Goal: Navigation & Orientation: Find specific page/section

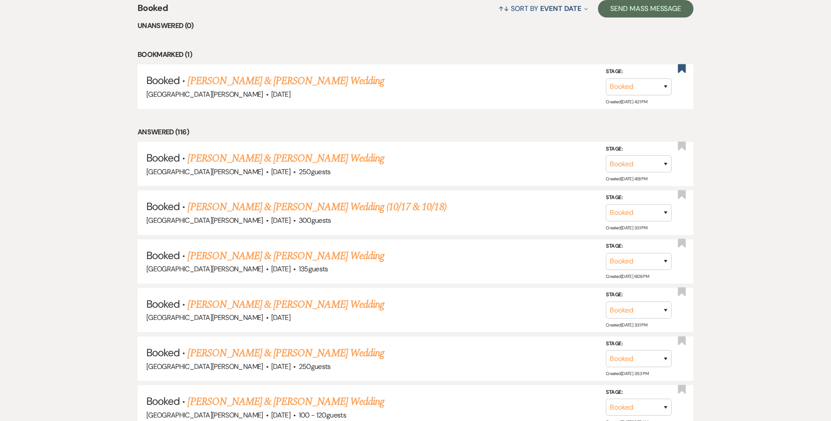
scroll to position [219, 0]
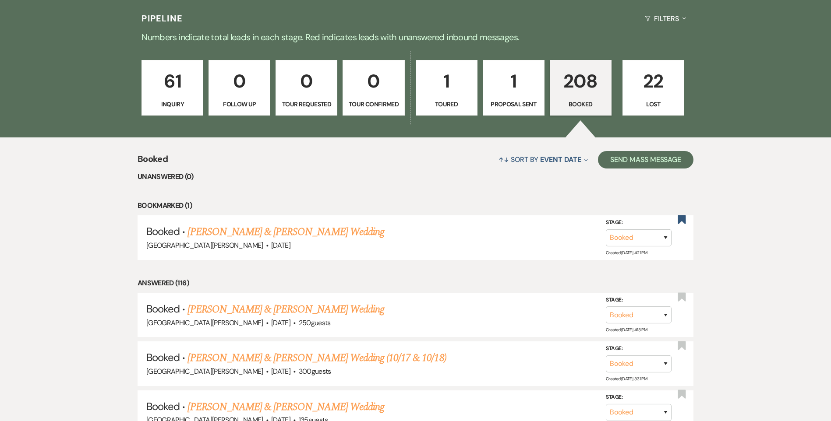
click at [572, 85] on p "208" at bounding box center [580, 81] width 50 height 29
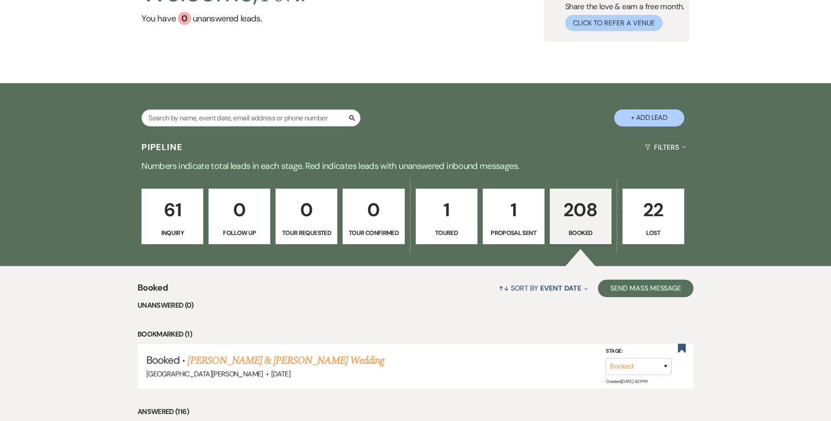
scroll to position [0, 0]
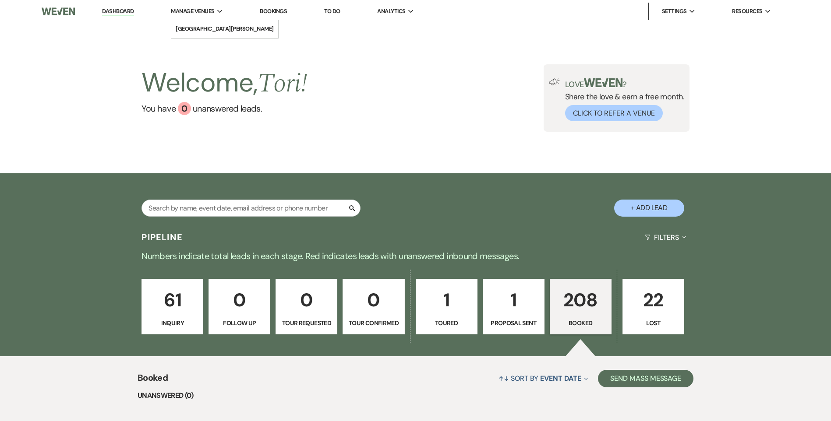
click at [176, 6] on li "Manage Venues Expand [GEOGRAPHIC_DATA][PERSON_NAME]" at bounding box center [196, 12] width 61 height 18
click at [181, 10] on span "Manage Venues" at bounding box center [192, 11] width 43 height 9
click at [179, 24] on link "[GEOGRAPHIC_DATA][PERSON_NAME]" at bounding box center [224, 29] width 107 height 18
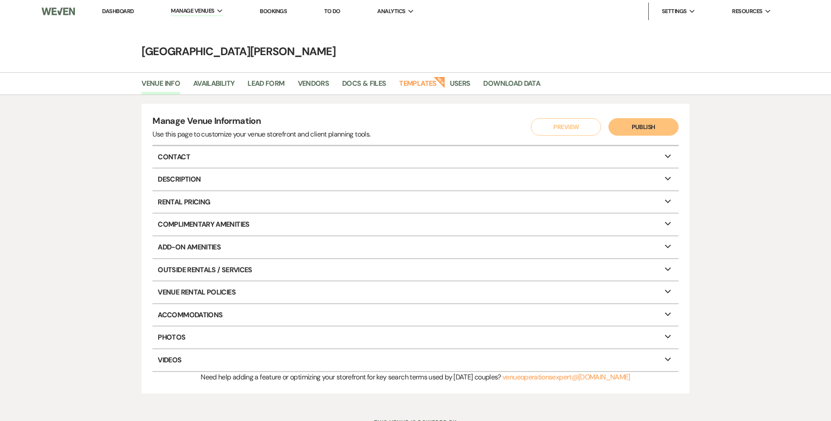
click at [121, 11] on link "Dashboard" at bounding box center [118, 10] width 32 height 7
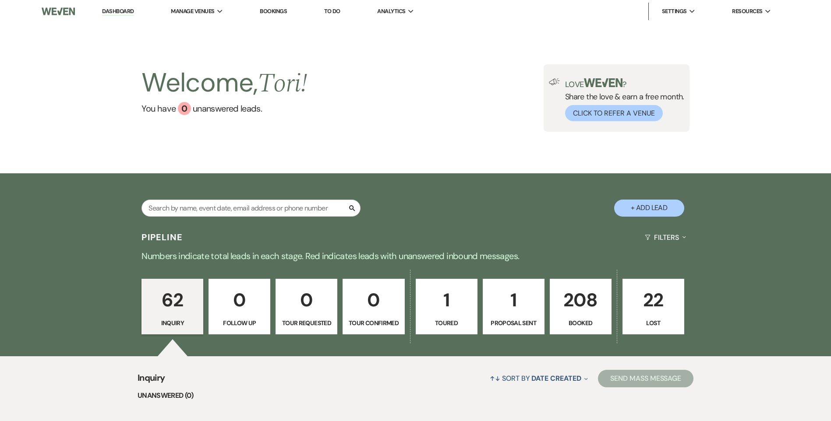
click at [580, 310] on p "208" at bounding box center [580, 299] width 50 height 29
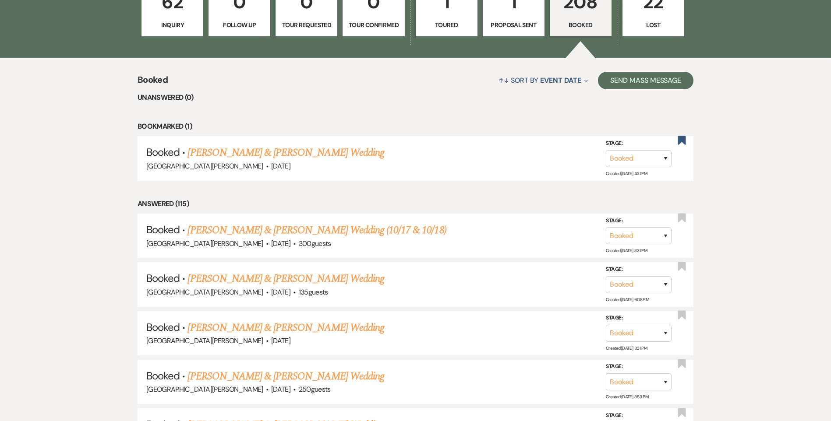
scroll to position [306, 0]
